Goal: Task Accomplishment & Management: Manage account settings

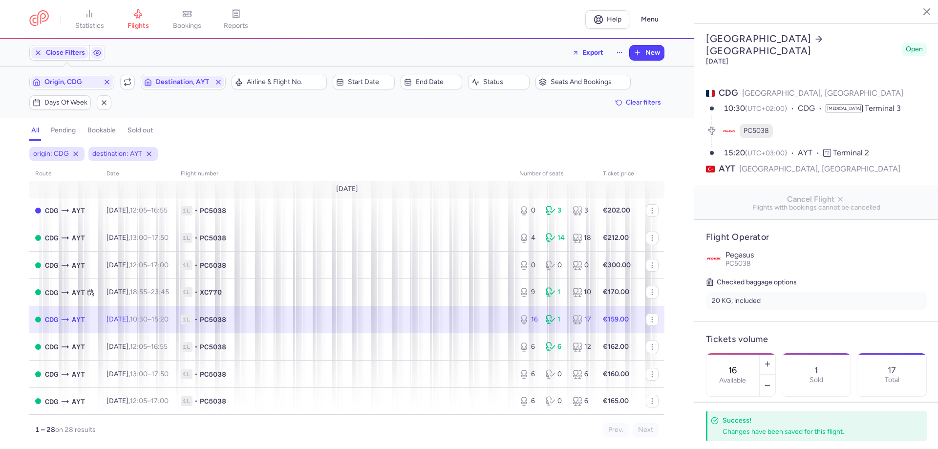
select select "days"
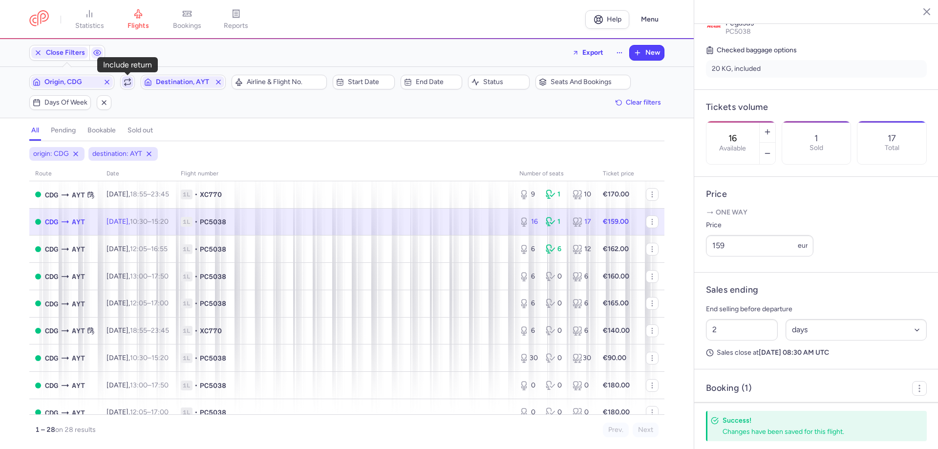
click at [127, 88] on span "button" at bounding box center [128, 82] width 12 height 12
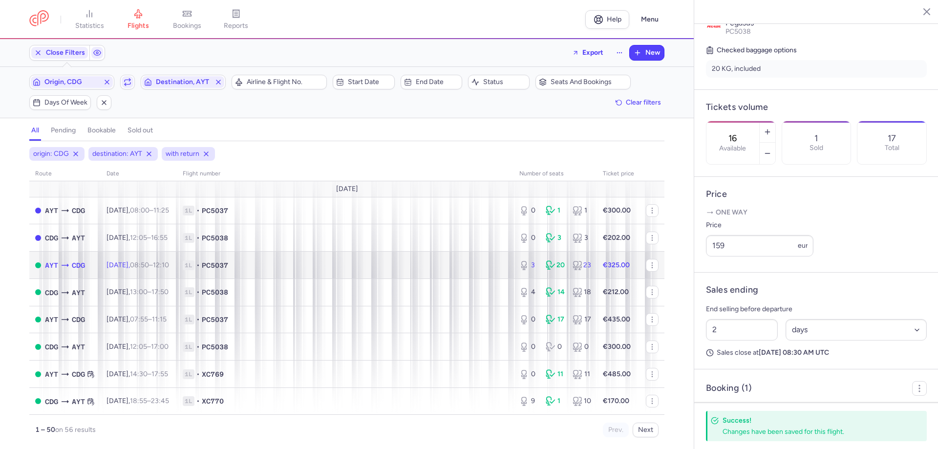
click at [427, 270] on span "1L • PC5037" at bounding box center [345, 265] width 325 height 10
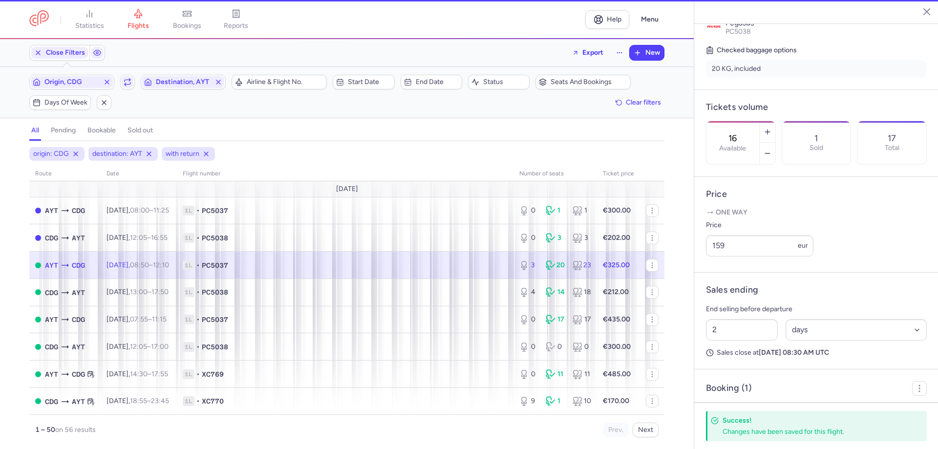
type input "3"
type input "9"
select select "hours"
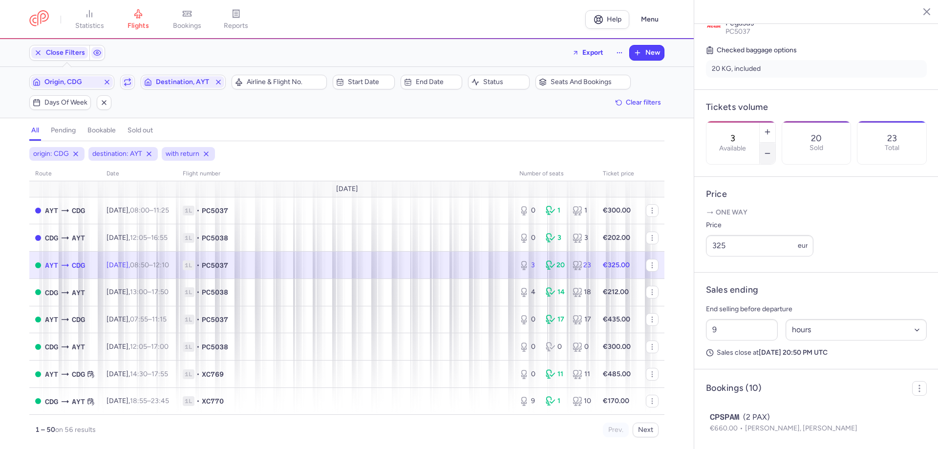
drag, startPoint x: 797, startPoint y: 121, endPoint x: 792, endPoint y: 140, distance: 19.3
click at [776, 143] on button "button" at bounding box center [768, 154] width 16 height 22
type input "2"
click at [725, 434] on span "Save changes" at bounding box center [739, 430] width 48 height 9
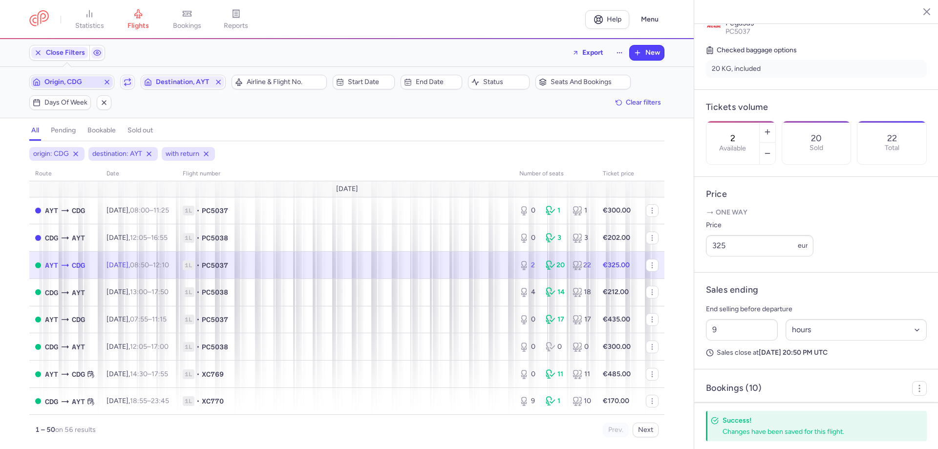
click at [87, 87] on span "Origin, CDG" at bounding box center [72, 82] width 82 height 12
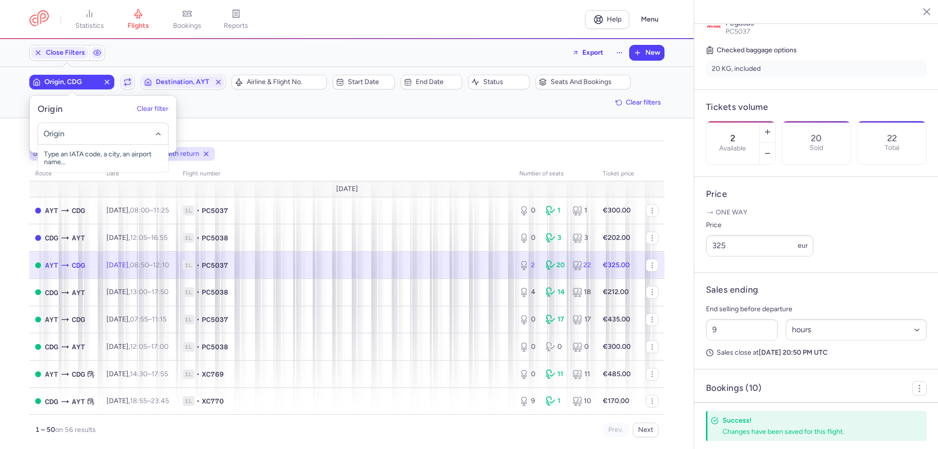
drag, startPoint x: 83, startPoint y: 132, endPoint x: 78, endPoint y: 127, distance: 7.3
click at [82, 133] on input "-searchbox" at bounding box center [103, 134] width 120 height 11
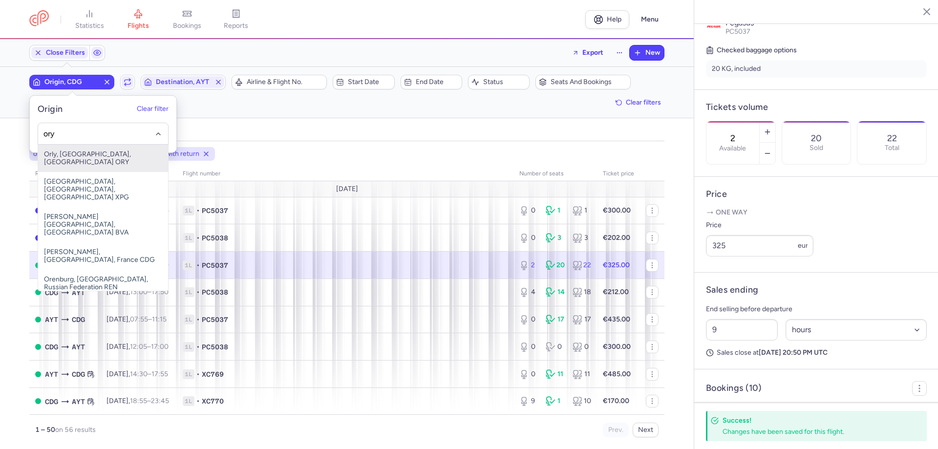
type input "ory"
